Goal: Information Seeking & Learning: Learn about a topic

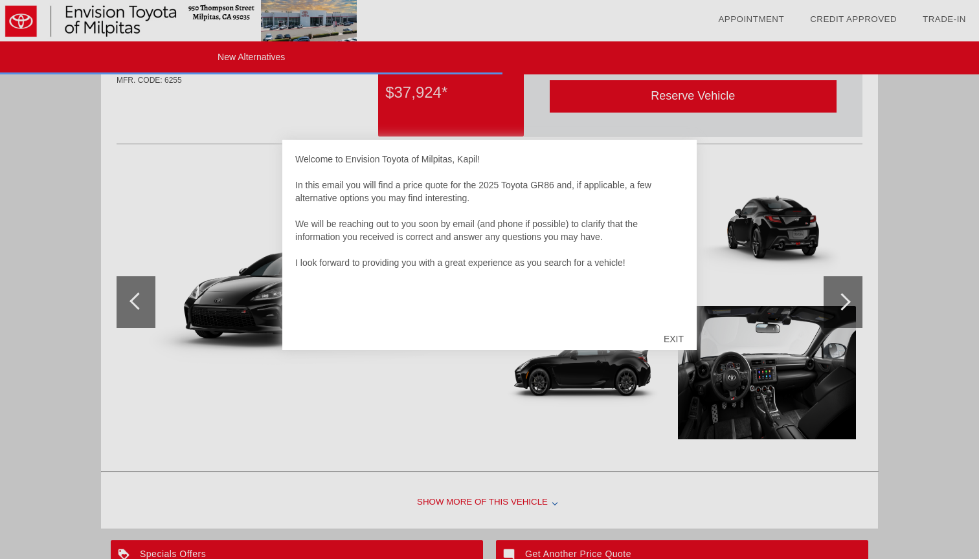
scroll to position [845, 0]
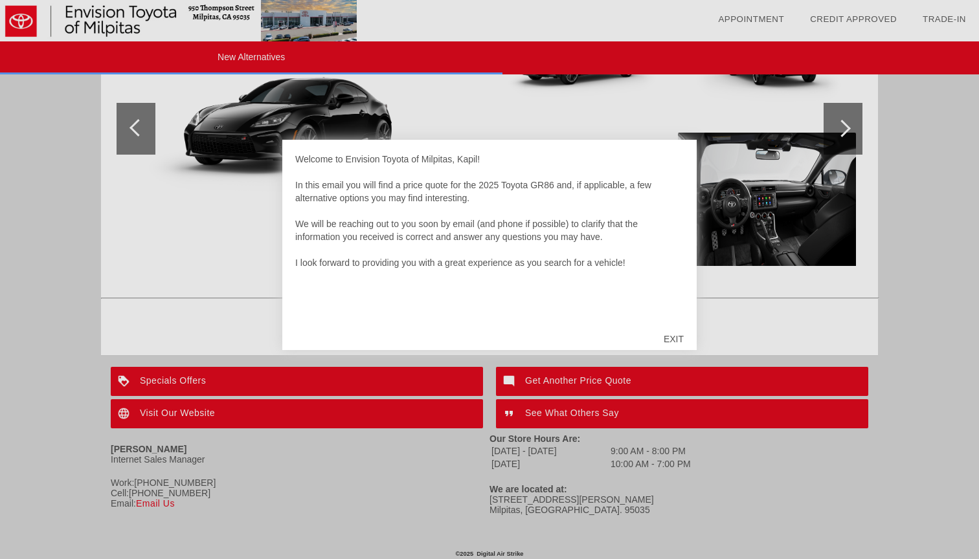
click at [680, 337] on div "EXIT" at bounding box center [674, 339] width 46 height 39
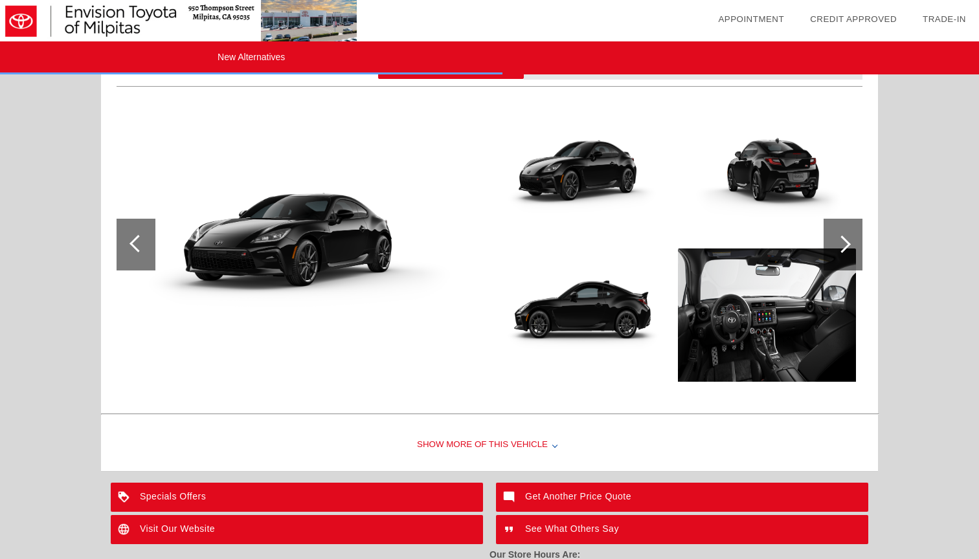
scroll to position [730, 0]
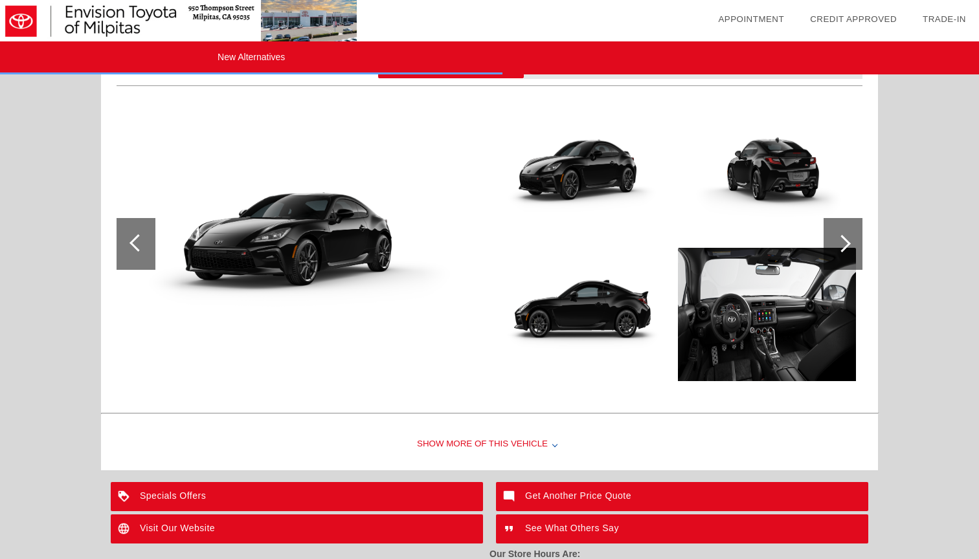
click at [759, 315] on img at bounding box center [767, 314] width 178 height 133
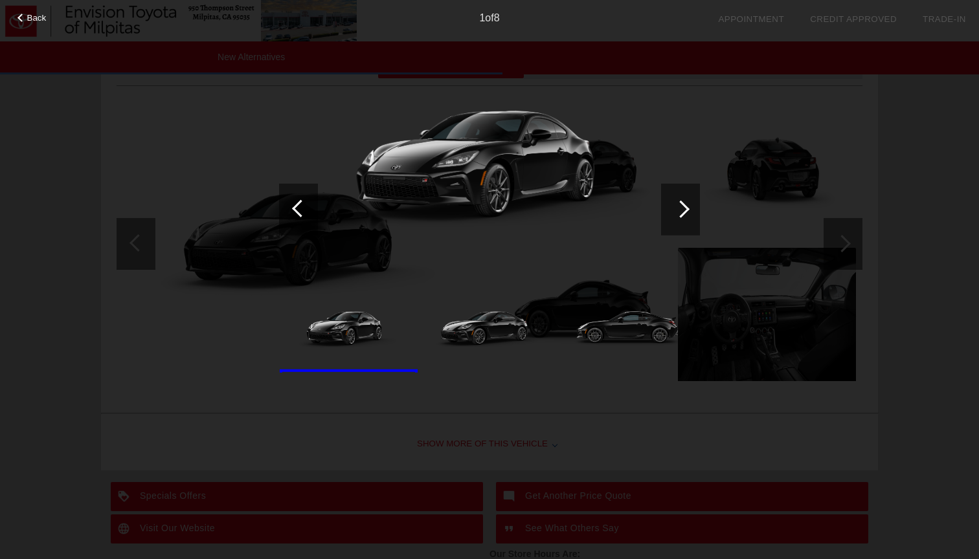
click at [681, 215] on div at bounding box center [680, 208] width 17 height 17
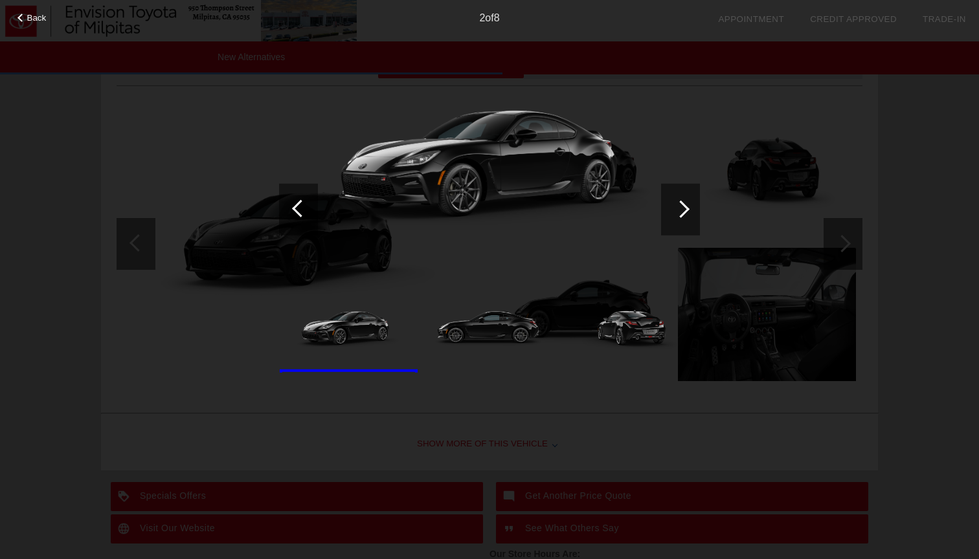
click at [680, 215] on div at bounding box center [680, 208] width 17 height 17
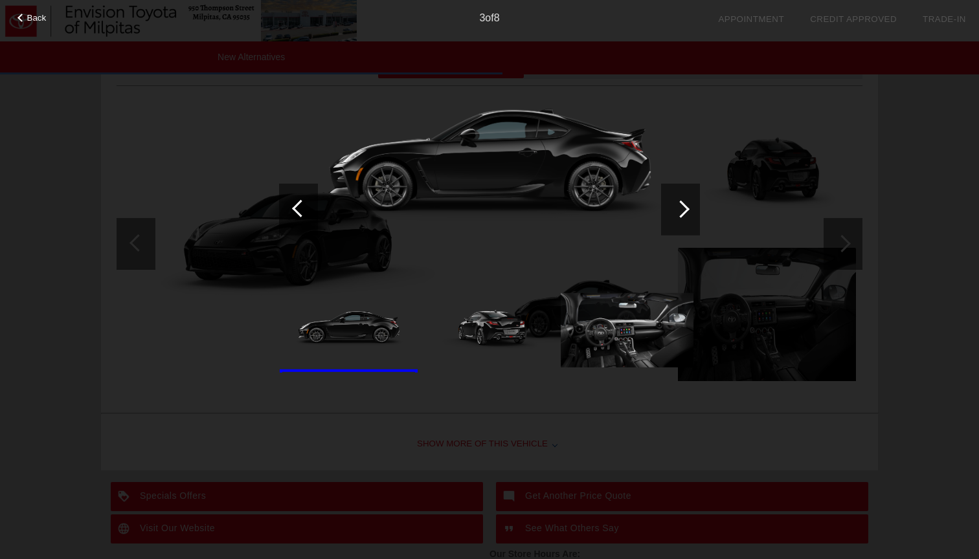
click at [680, 215] on div at bounding box center [680, 208] width 17 height 17
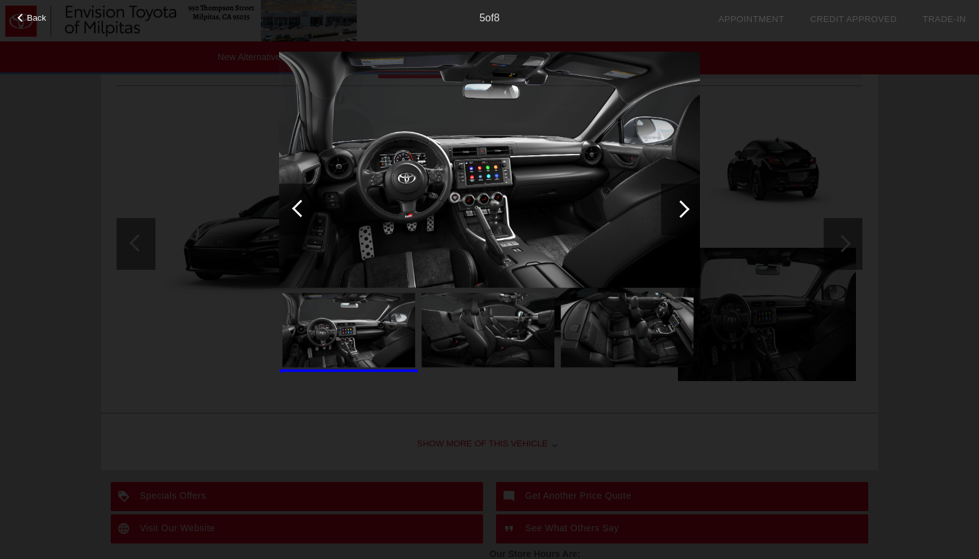
click at [680, 215] on div at bounding box center [680, 208] width 17 height 17
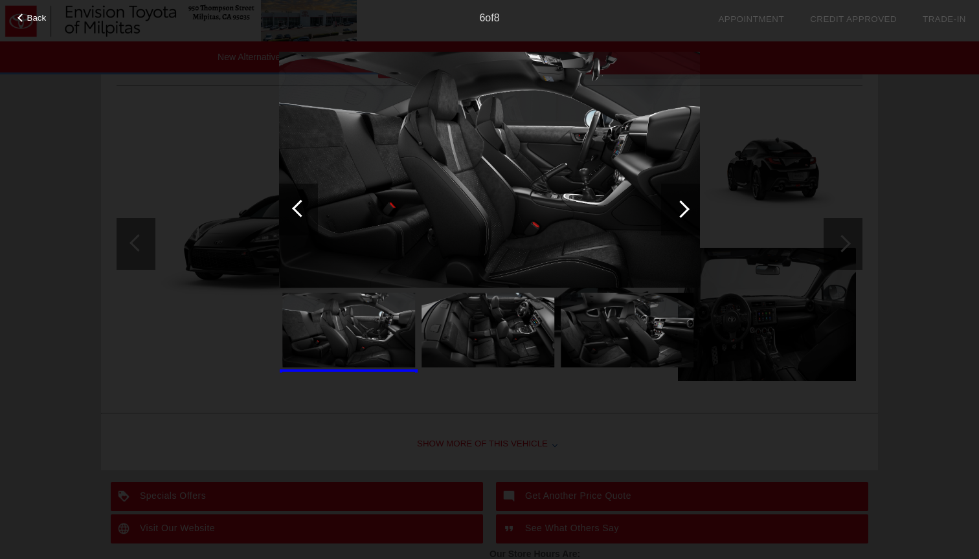
click at [303, 213] on div at bounding box center [300, 207] width 17 height 17
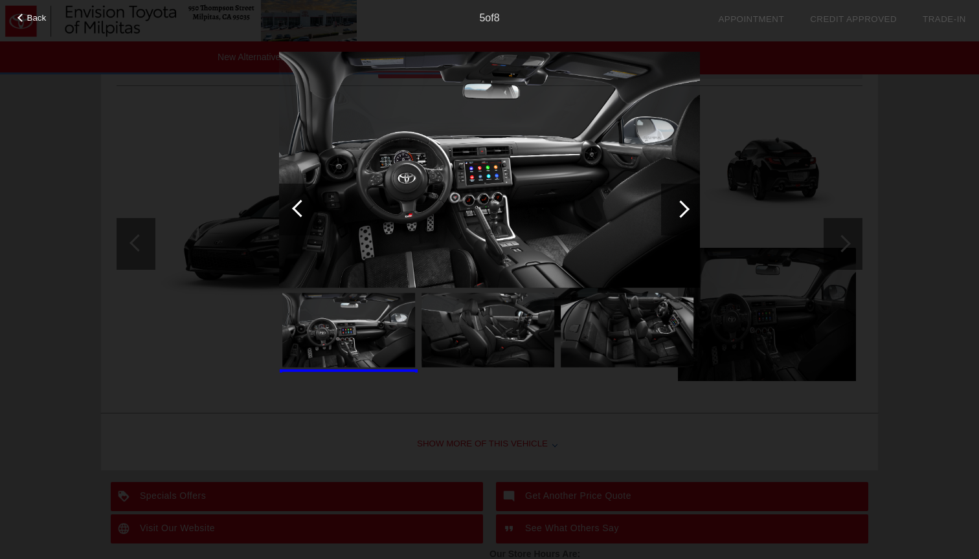
click at [73, 123] on div "Back 5 of 8" at bounding box center [489, 279] width 979 height 559
click at [44, 16] on span "Back" at bounding box center [36, 18] width 19 height 10
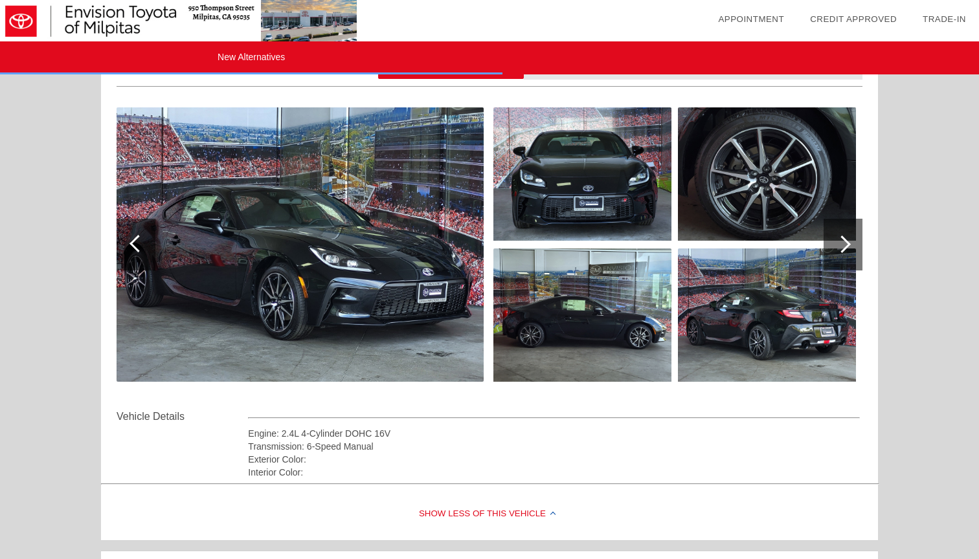
scroll to position [184, 0]
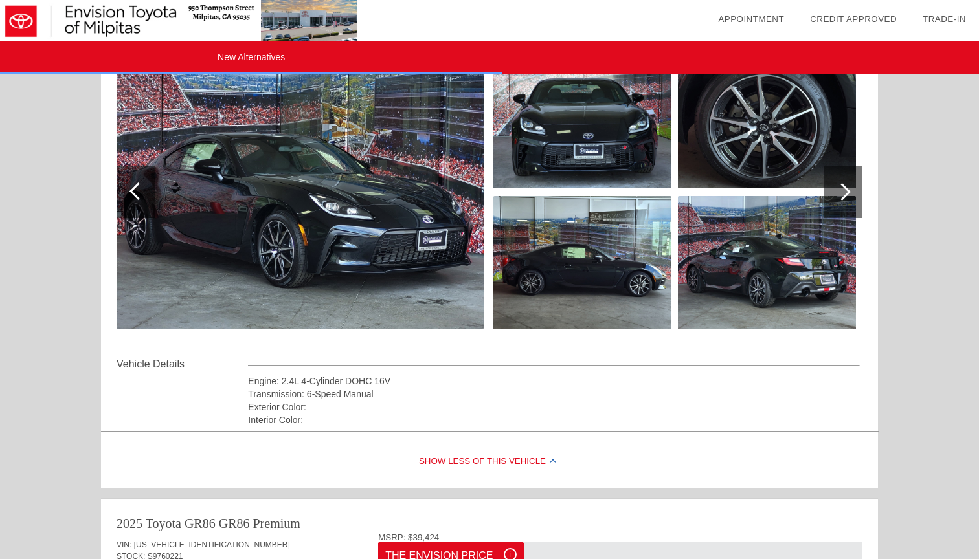
click at [853, 192] on div at bounding box center [842, 192] width 39 height 52
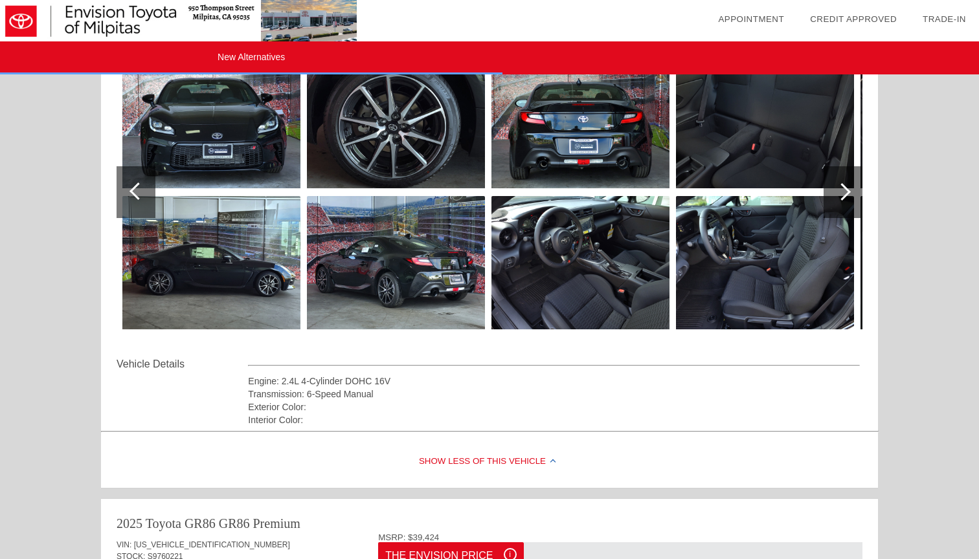
click at [853, 192] on div at bounding box center [842, 192] width 39 height 52
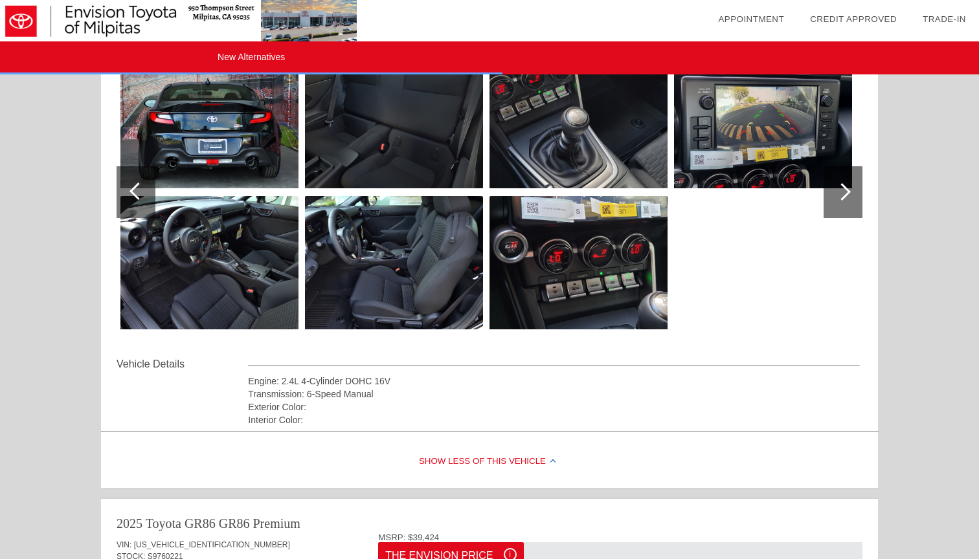
click at [530, 113] on img at bounding box center [578, 121] width 178 height 133
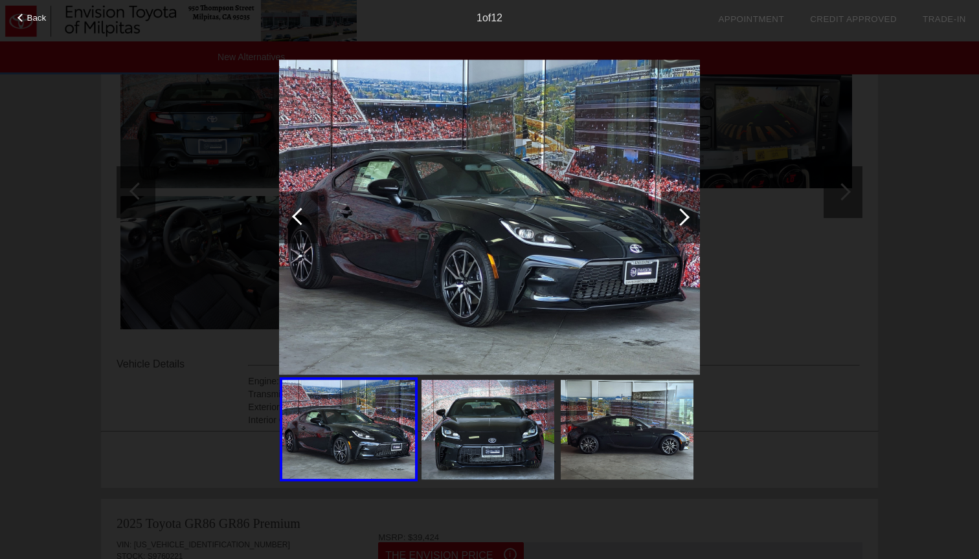
click at [678, 432] on img at bounding box center [627, 430] width 133 height 100
click at [679, 218] on div at bounding box center [680, 216] width 17 height 17
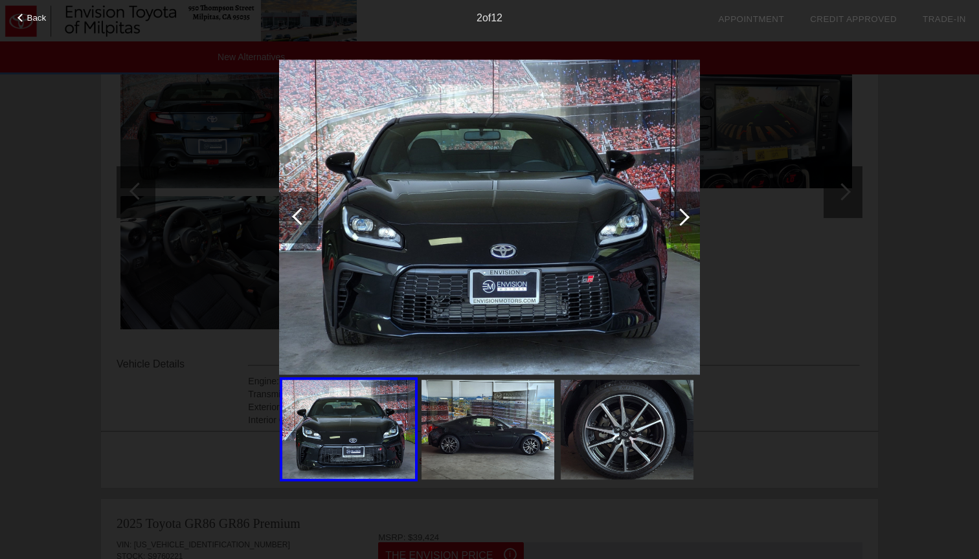
click at [679, 218] on div at bounding box center [680, 216] width 17 height 17
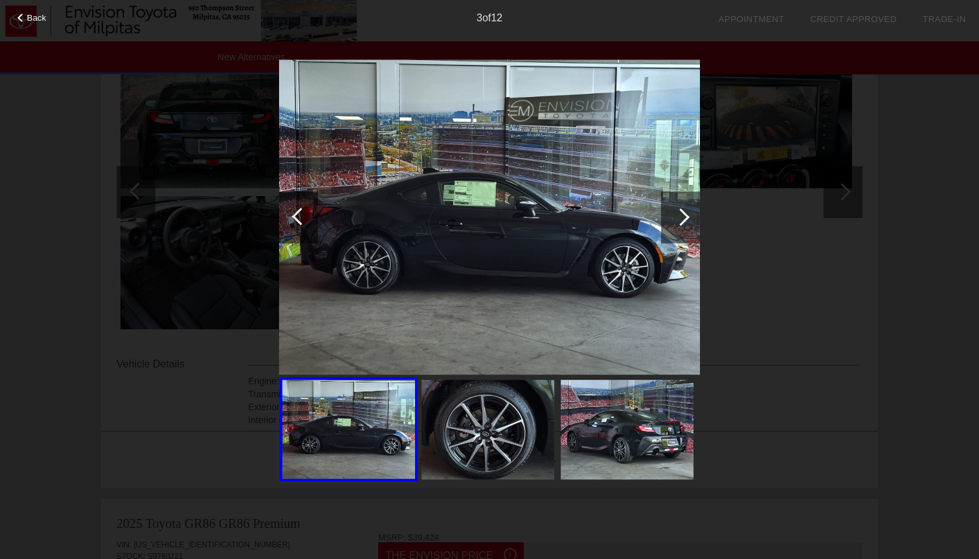
click at [679, 218] on div at bounding box center [680, 216] width 17 height 17
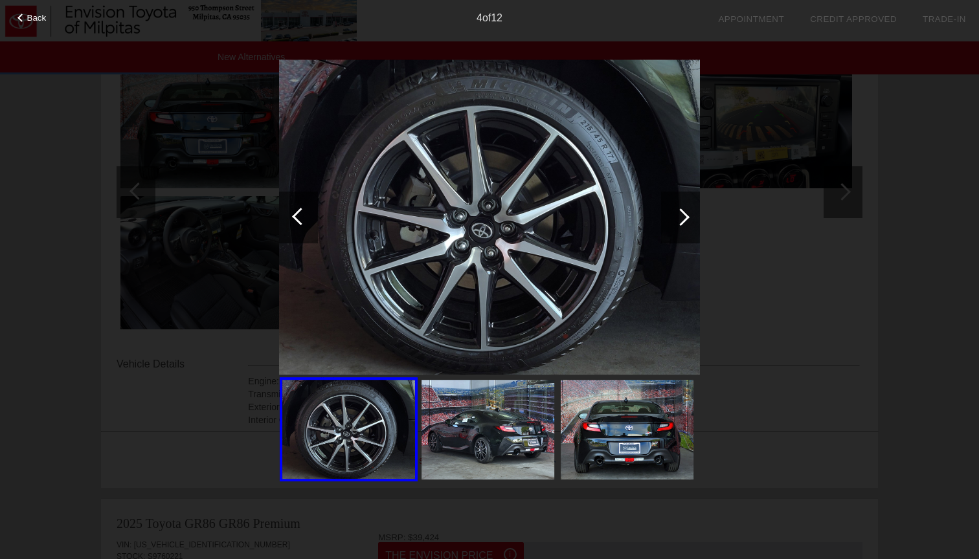
click at [679, 218] on div at bounding box center [680, 216] width 17 height 17
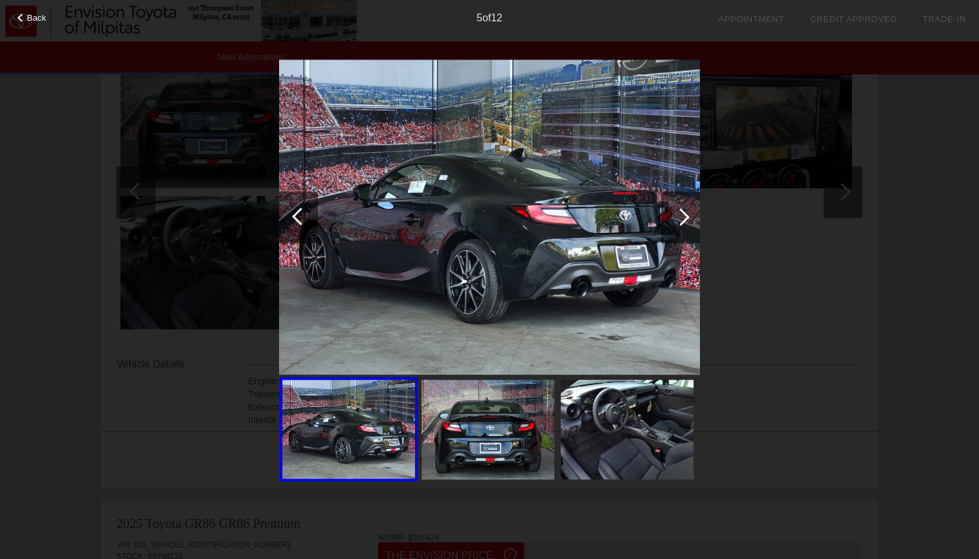
click at [679, 218] on div at bounding box center [680, 216] width 17 height 17
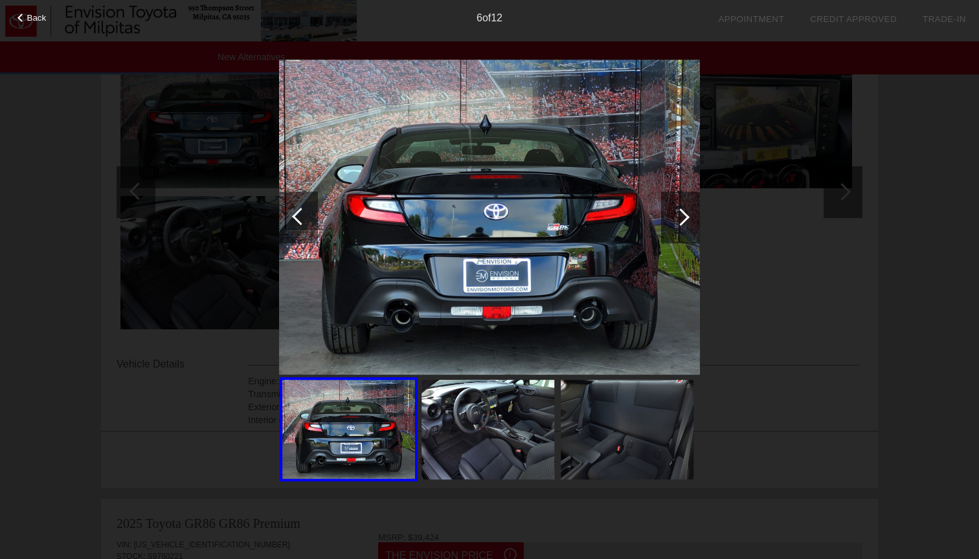
click at [679, 218] on div at bounding box center [680, 216] width 17 height 17
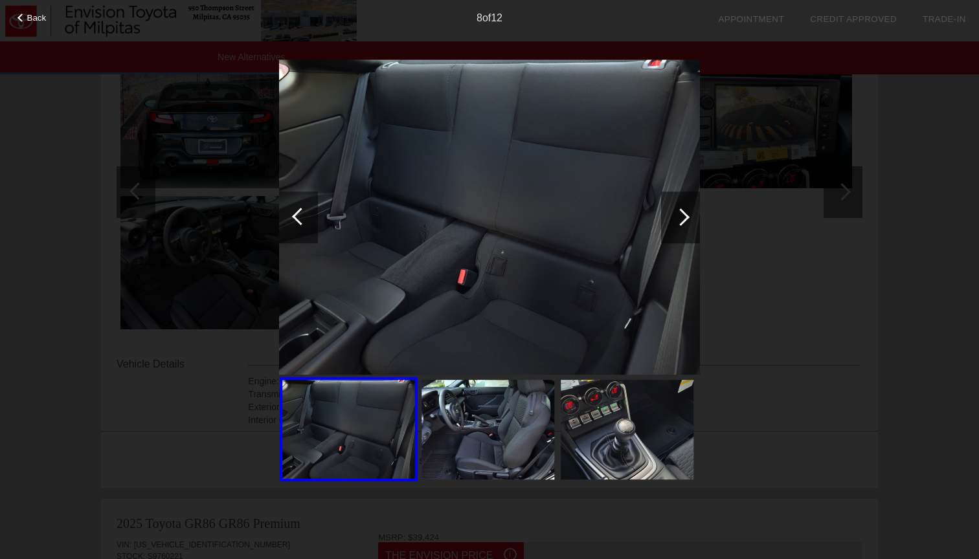
click at [679, 218] on div at bounding box center [680, 216] width 17 height 17
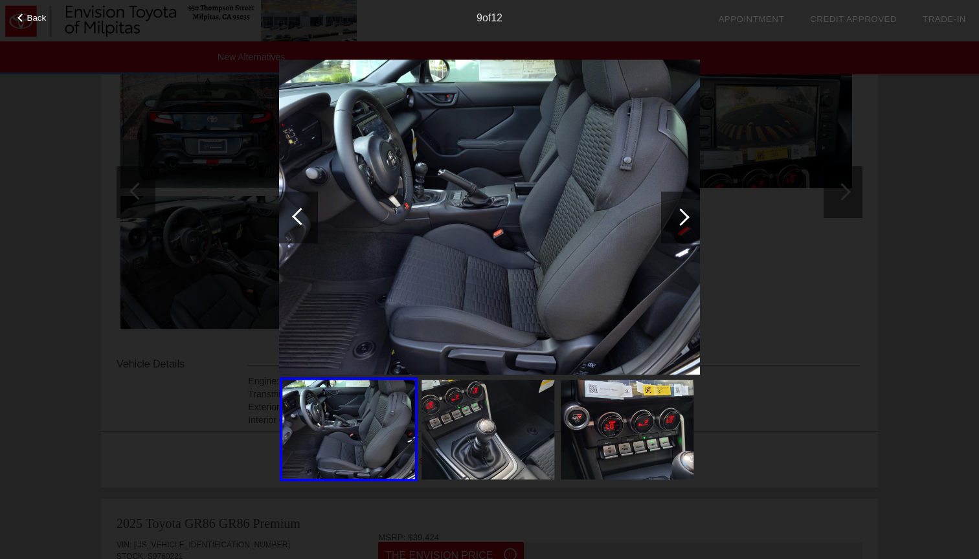
click at [679, 218] on div at bounding box center [680, 216] width 17 height 17
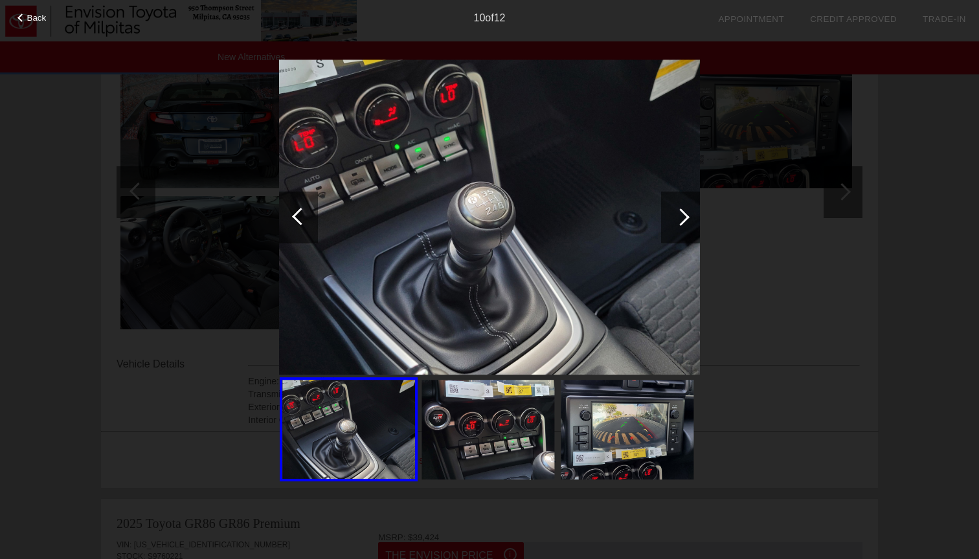
click at [78, 144] on div "Back 10 of 12" at bounding box center [489, 279] width 979 height 559
click at [44, 16] on span "Back" at bounding box center [36, 18] width 19 height 10
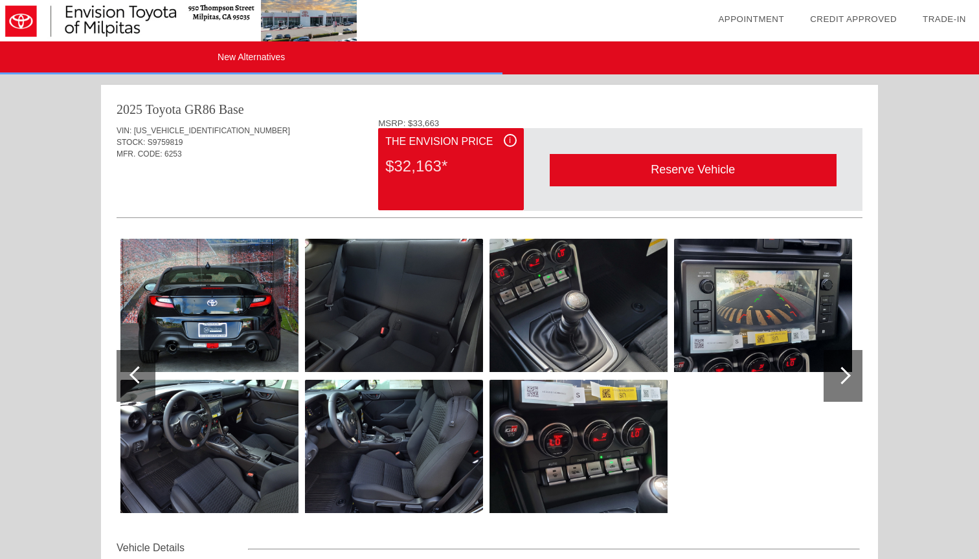
scroll to position [0, 0]
click at [433, 155] on div "$32,163*" at bounding box center [450, 167] width 131 height 34
click at [394, 297] on img at bounding box center [394, 305] width 178 height 133
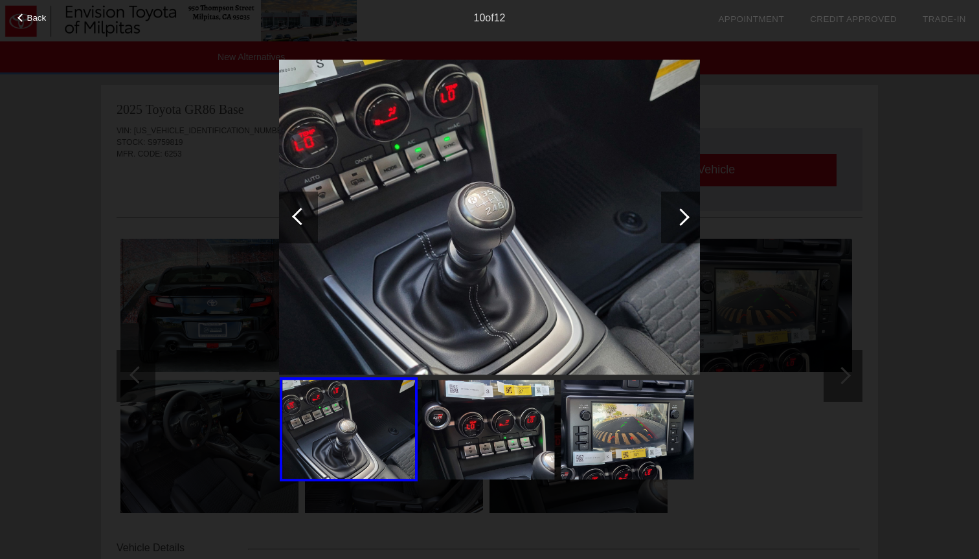
click at [231, 176] on div "Back 10 of 12" at bounding box center [489, 279] width 979 height 559
click at [41, 16] on span "Back" at bounding box center [36, 18] width 19 height 10
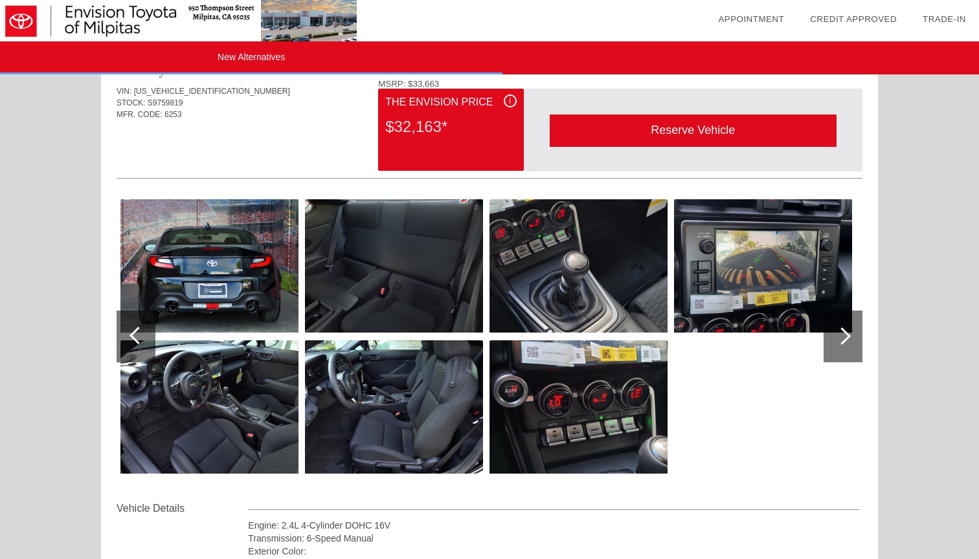
scroll to position [39, 0]
click at [851, 344] on div at bounding box center [842, 337] width 39 height 52
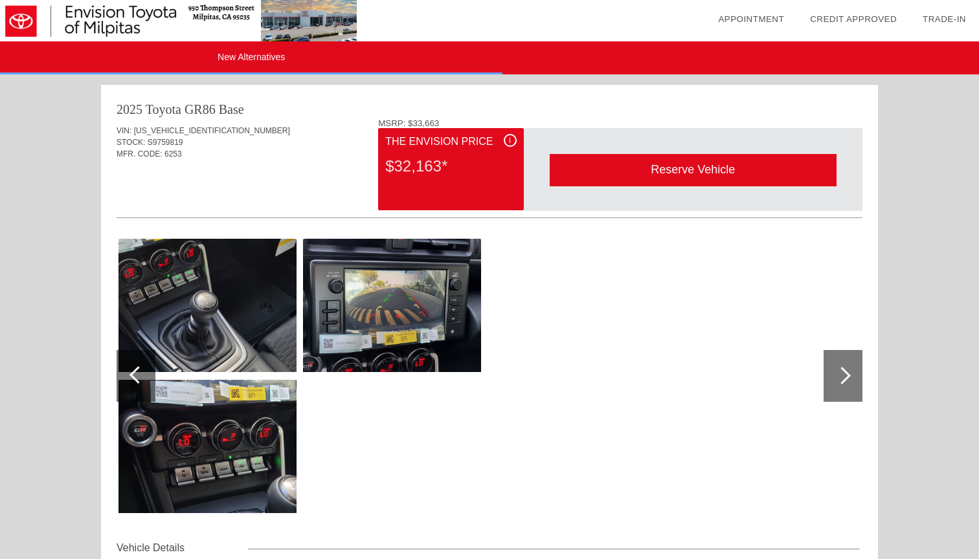
scroll to position [0, 0]
click at [465, 148] on div "The Envision Price" at bounding box center [450, 142] width 131 height 16
click at [510, 140] on div "i" at bounding box center [510, 140] width 13 height 13
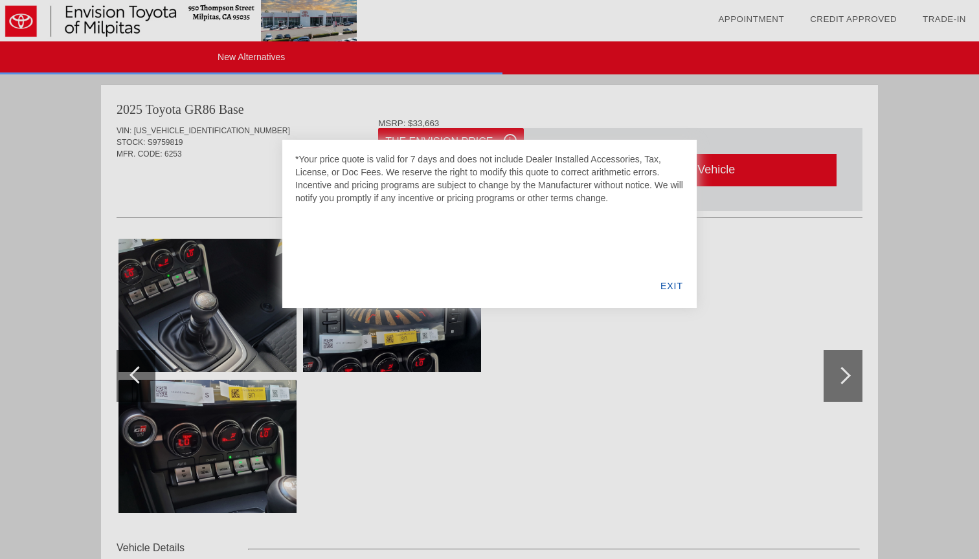
drag, startPoint x: 672, startPoint y: 287, endPoint x: 598, endPoint y: 275, distance: 74.7
click at [598, 275] on div "*Your price quote is valid for 7 days and does not include Dealer Installed Acc…" at bounding box center [489, 224] width 414 height 168
click at [675, 276] on div "EXIT" at bounding box center [672, 286] width 50 height 44
